Goal: Task Accomplishment & Management: Use online tool/utility

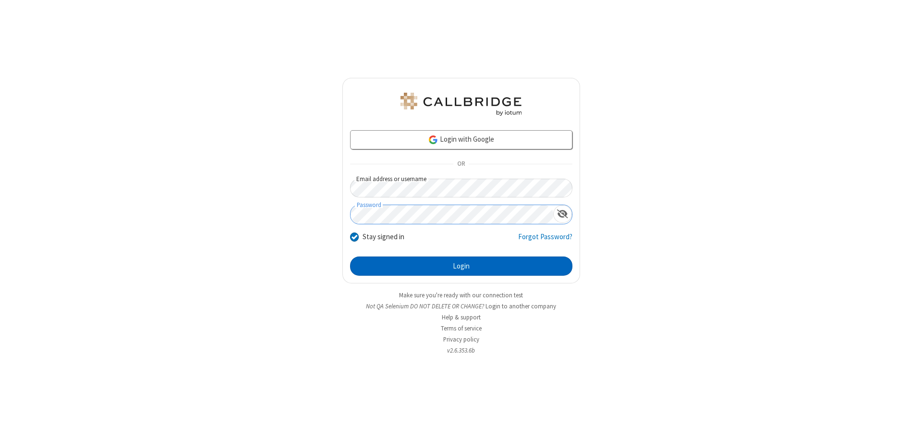
click at [461, 266] on button "Login" at bounding box center [461, 265] width 222 height 19
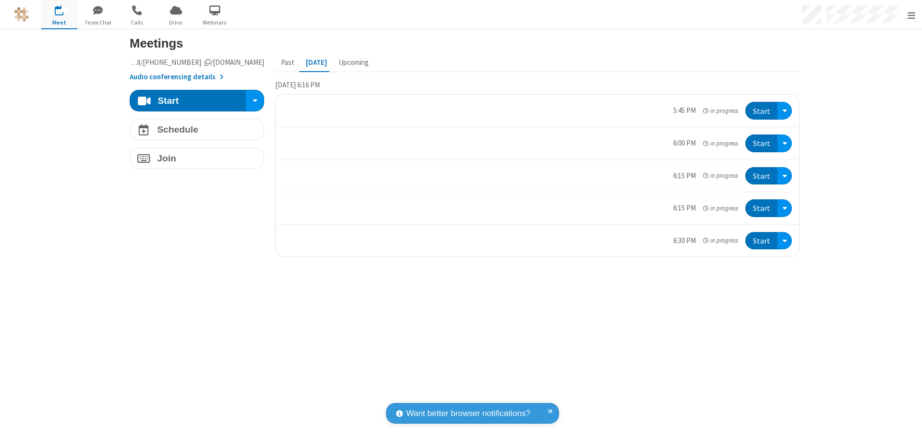
click at [911, 15] on span "Open menu" at bounding box center [912, 16] width 8 height 10
click at [176, 22] on span "Drive" at bounding box center [176, 22] width 36 height 9
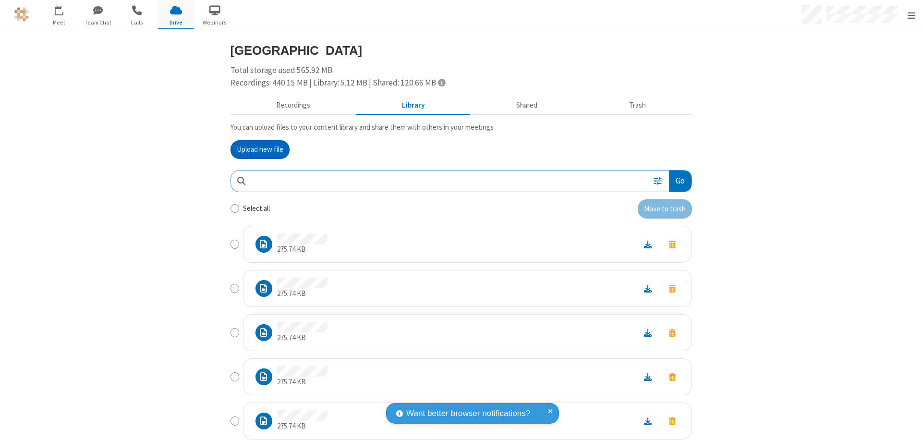
click at [676, 181] on button "Go" at bounding box center [680, 181] width 22 height 22
click at [256, 149] on button "Upload new file" at bounding box center [260, 149] width 59 height 19
